Goal: Check status

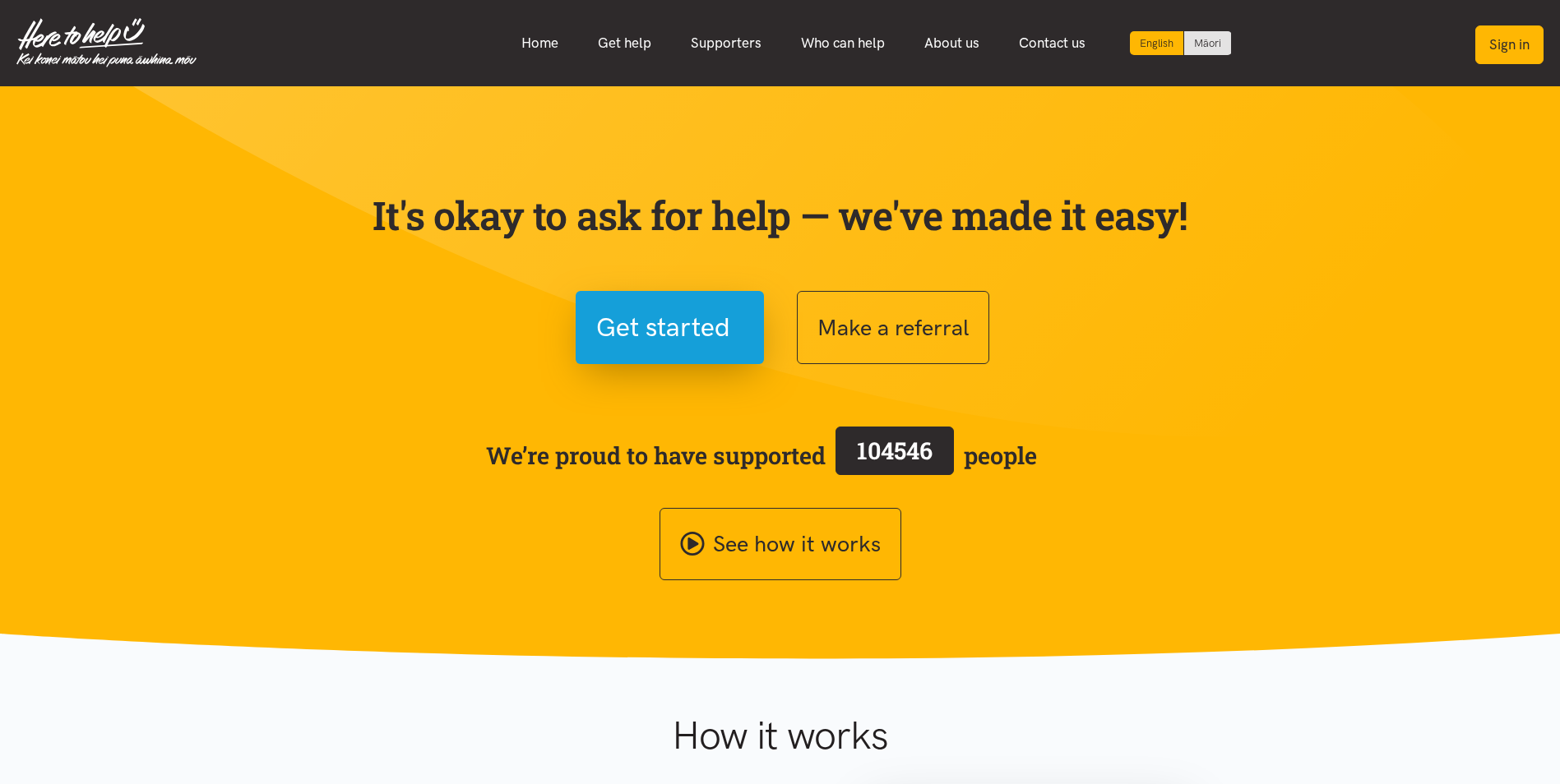
click at [1492, 44] on button "Sign in" at bounding box center [1509, 45] width 68 height 38
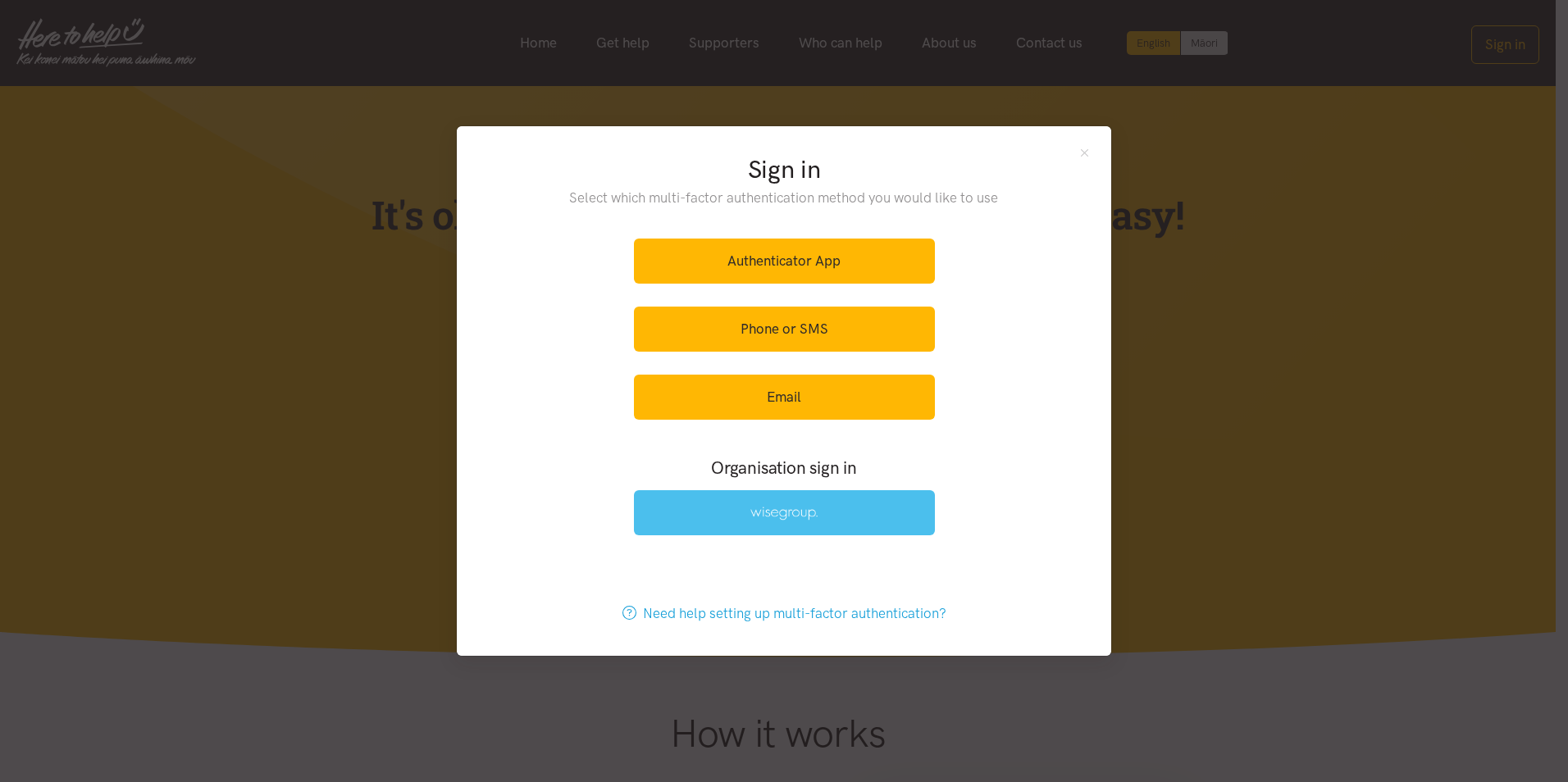
drag, startPoint x: 856, startPoint y: 525, endPoint x: 926, endPoint y: 533, distance: 70.5
click at [856, 525] on link at bounding box center [785, 512] width 301 height 45
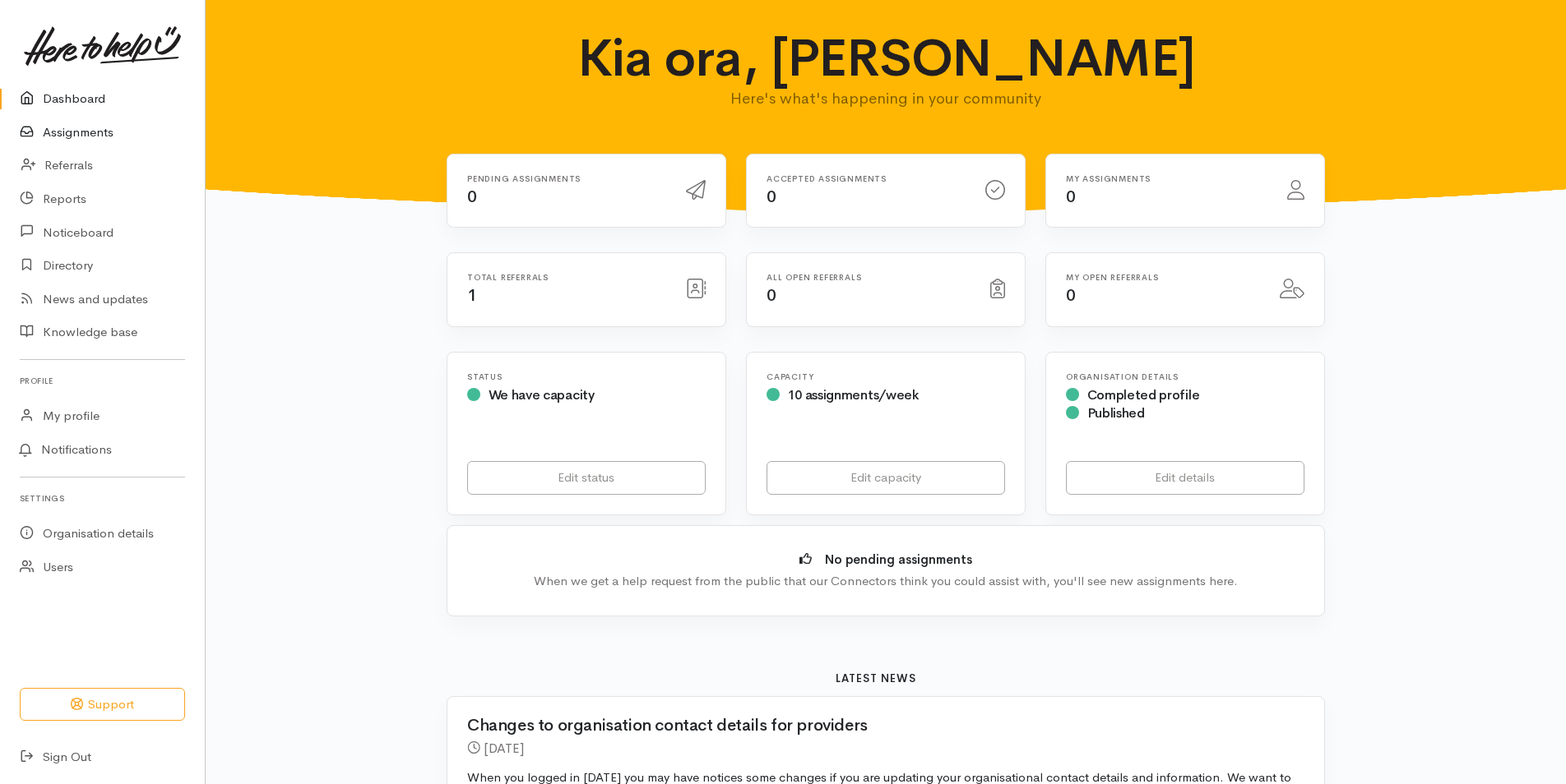
click at [91, 131] on link "Assignments" at bounding box center [102, 132] width 205 height 33
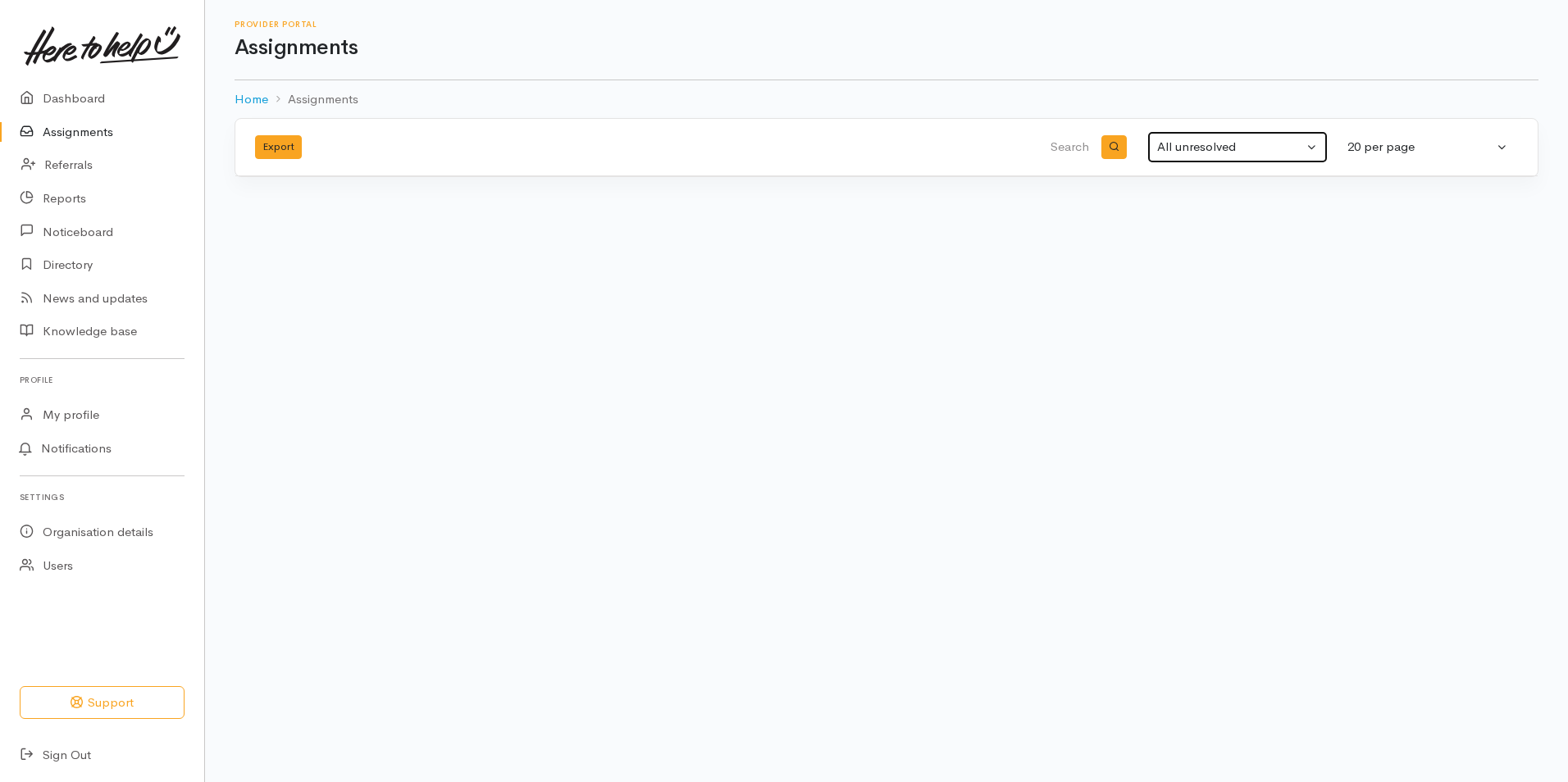
click at [1204, 154] on div "All unresolved" at bounding box center [1229, 147] width 146 height 19
click at [1177, 309] on span "All" at bounding box center [1174, 311] width 14 height 19
select select "All"
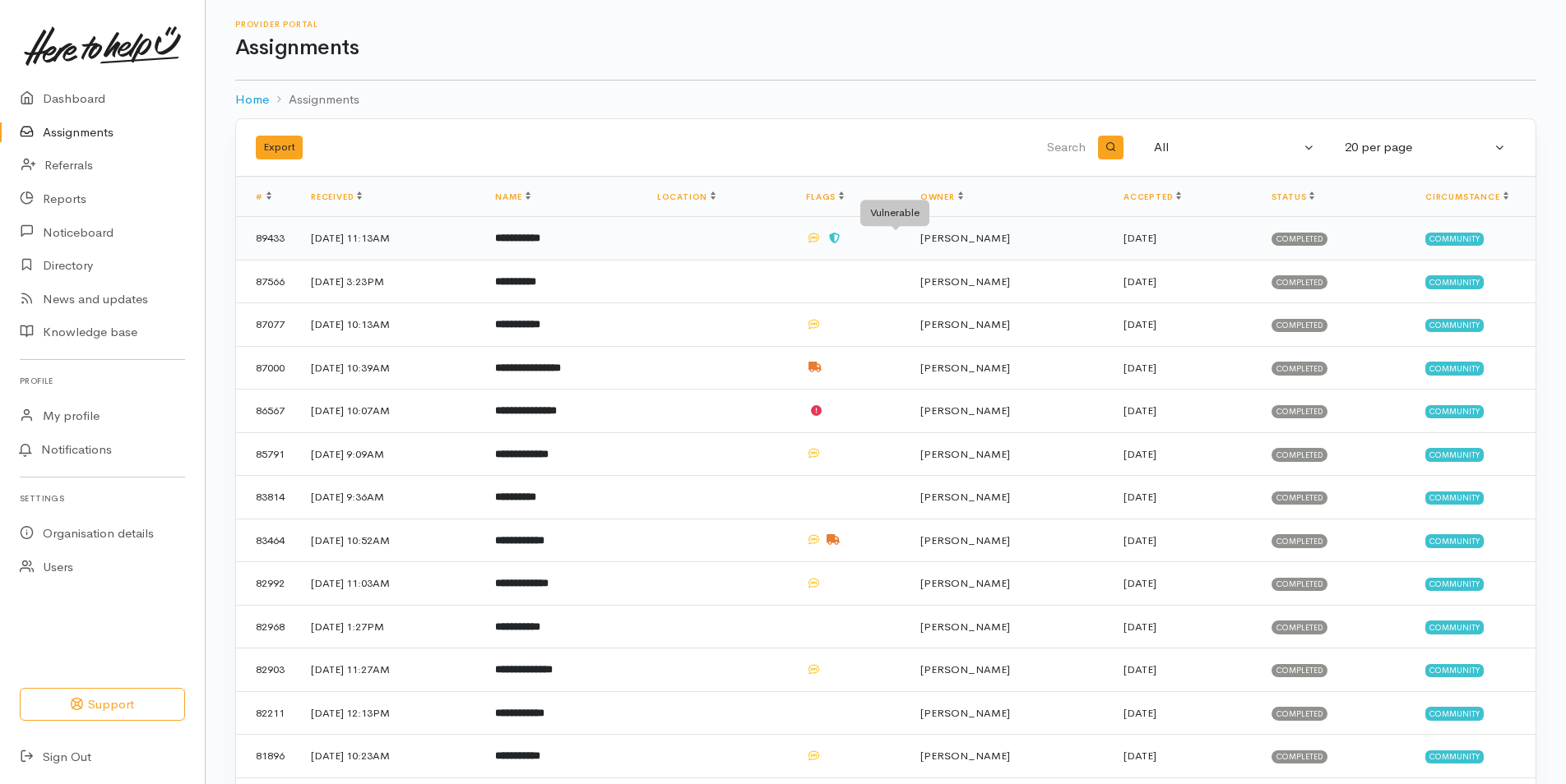
click at [840, 238] on icon at bounding box center [834, 237] width 11 height 11
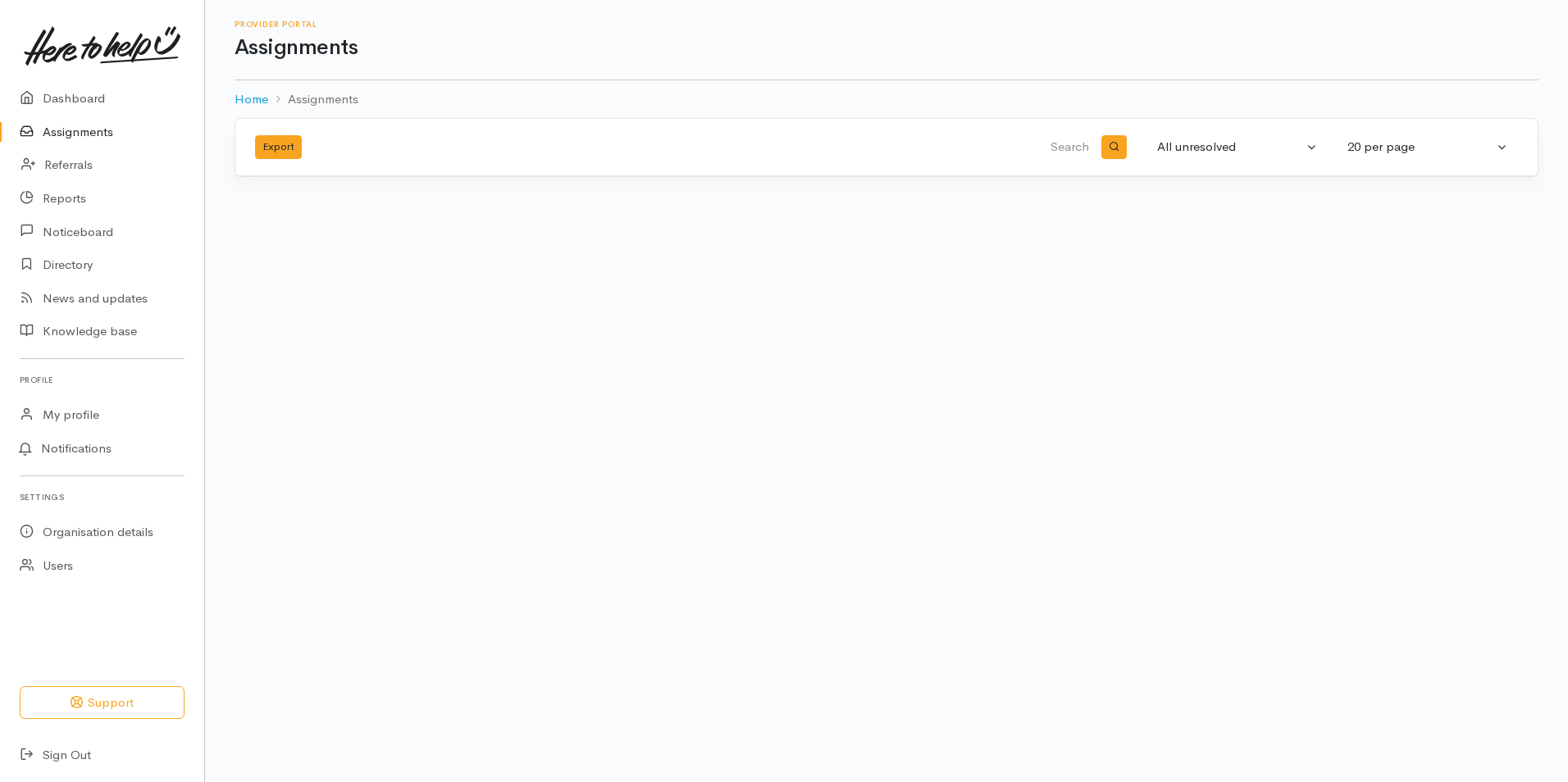
select select "All"
